Goal: Information Seeking & Learning: Learn about a topic

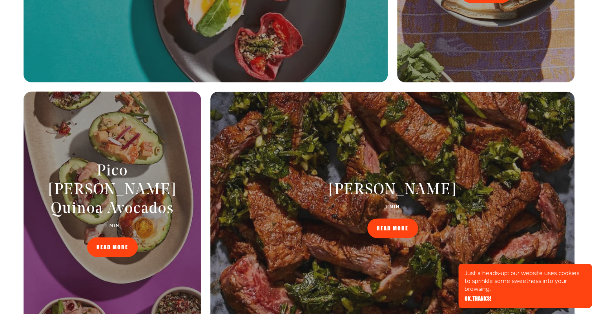
scroll to position [697, 0]
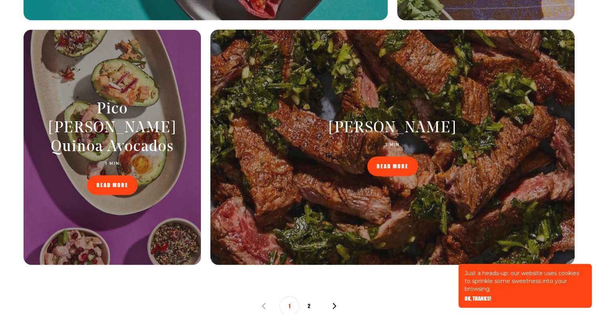
click at [380, 164] on span "READ MORE" at bounding box center [393, 160] width 32 height 5
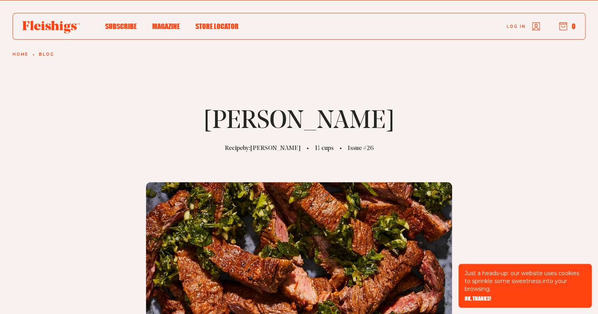
scroll to position [6, 0]
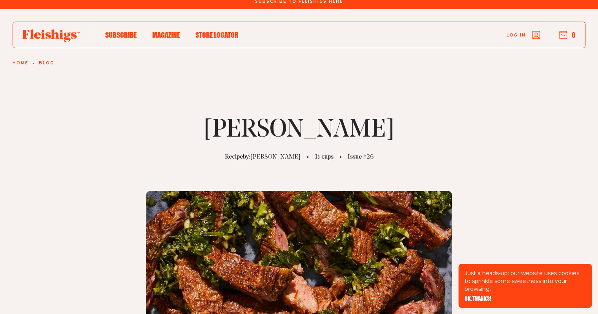
click at [564, 35] on use "button" at bounding box center [563, 34] width 7 height 7
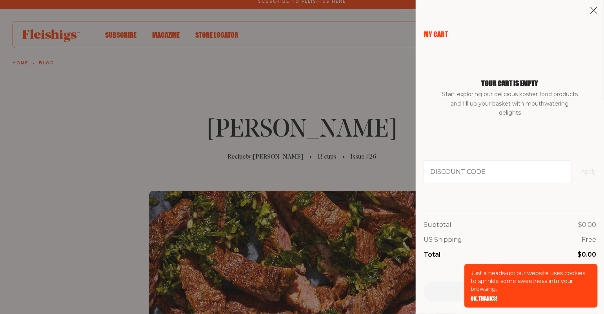
click at [593, 6] on icon at bounding box center [594, 10] width 8 height 8
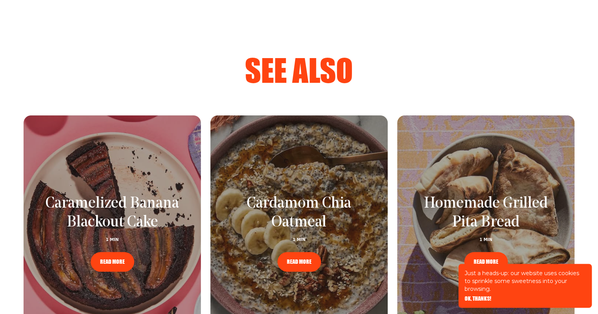
scroll to position [0, 0]
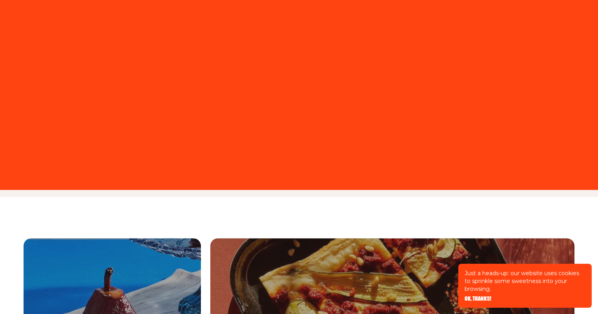
scroll to position [697, 0]
